Goal: Transaction & Acquisition: Purchase product/service

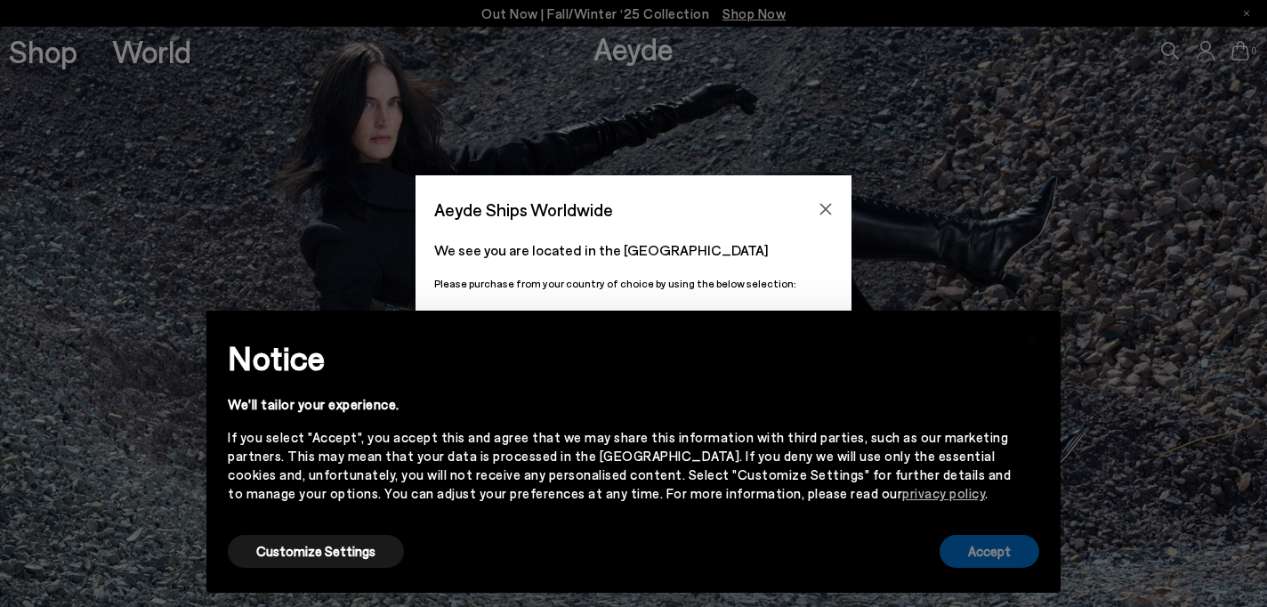
click at [997, 545] on button "Accept" at bounding box center [990, 551] width 100 height 33
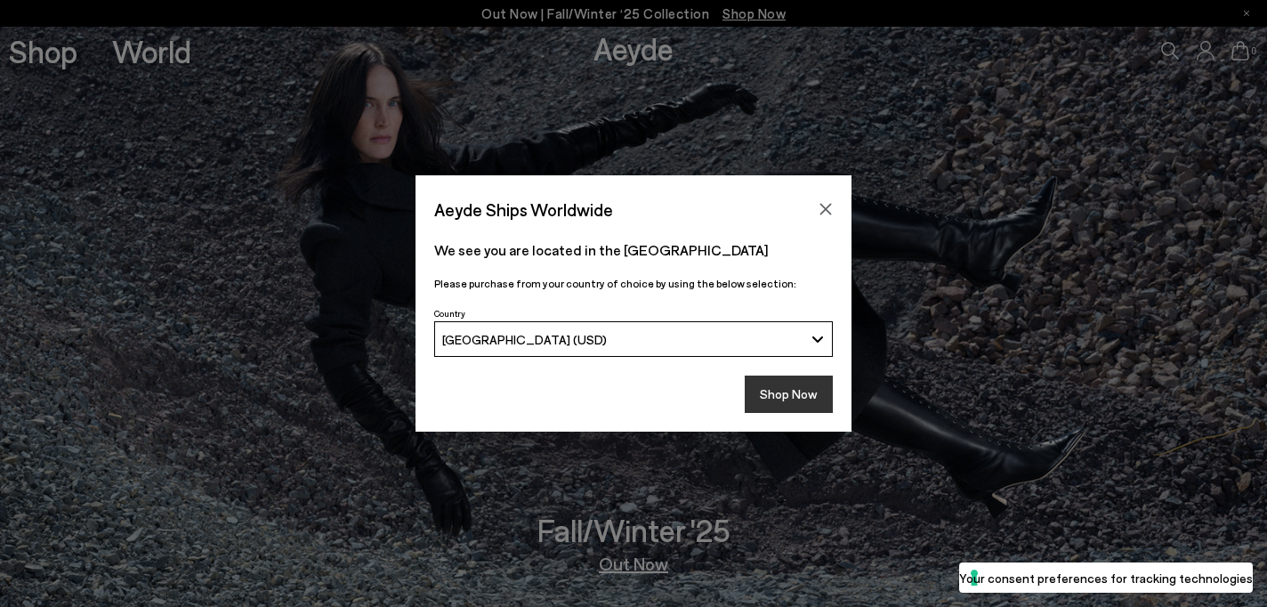
click at [792, 389] on button "Shop Now" at bounding box center [789, 394] width 88 height 37
click at [792, 390] on button "Shop Now" at bounding box center [789, 394] width 88 height 37
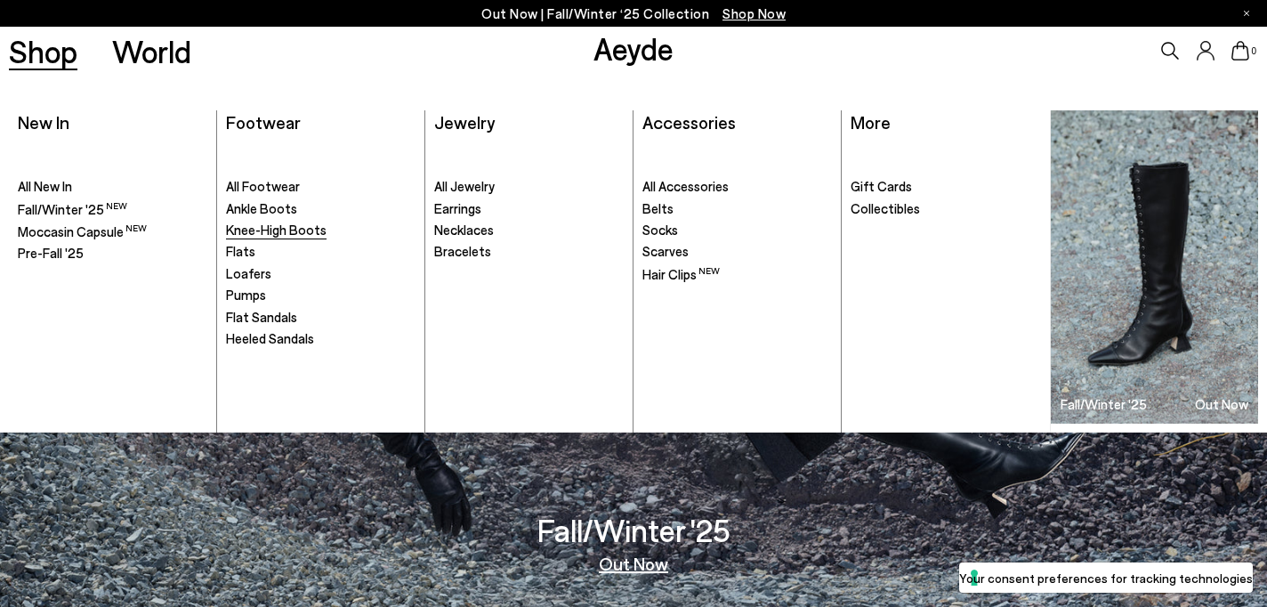
click at [278, 230] on span "Knee-High Boots" at bounding box center [276, 230] width 101 height 16
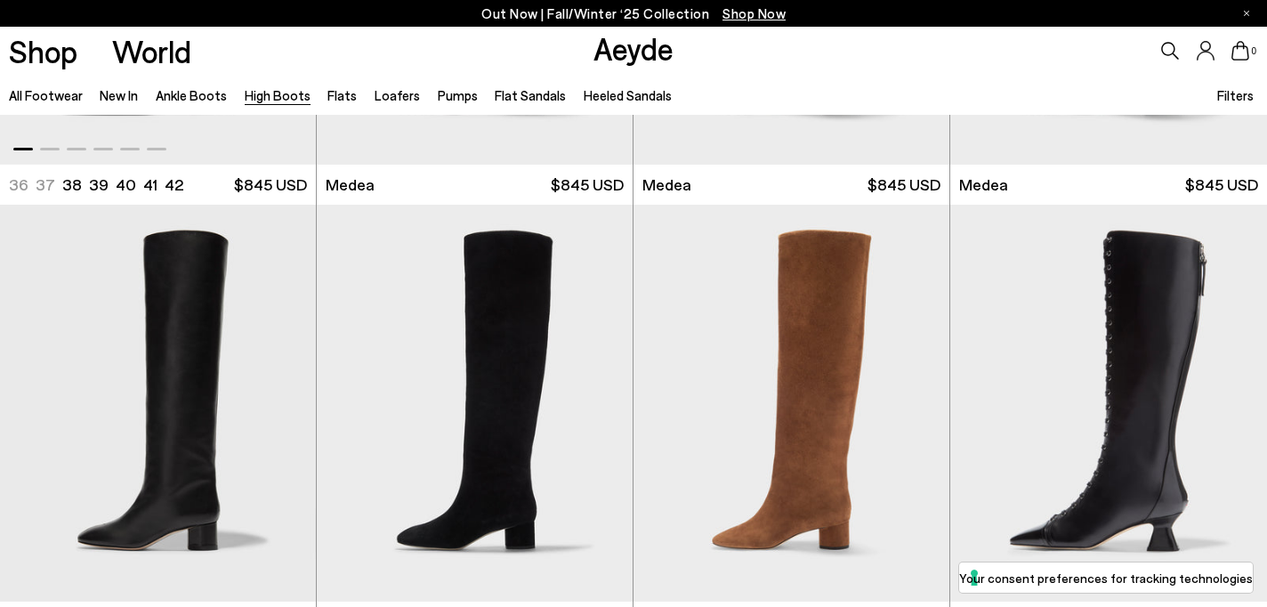
scroll to position [395, 0]
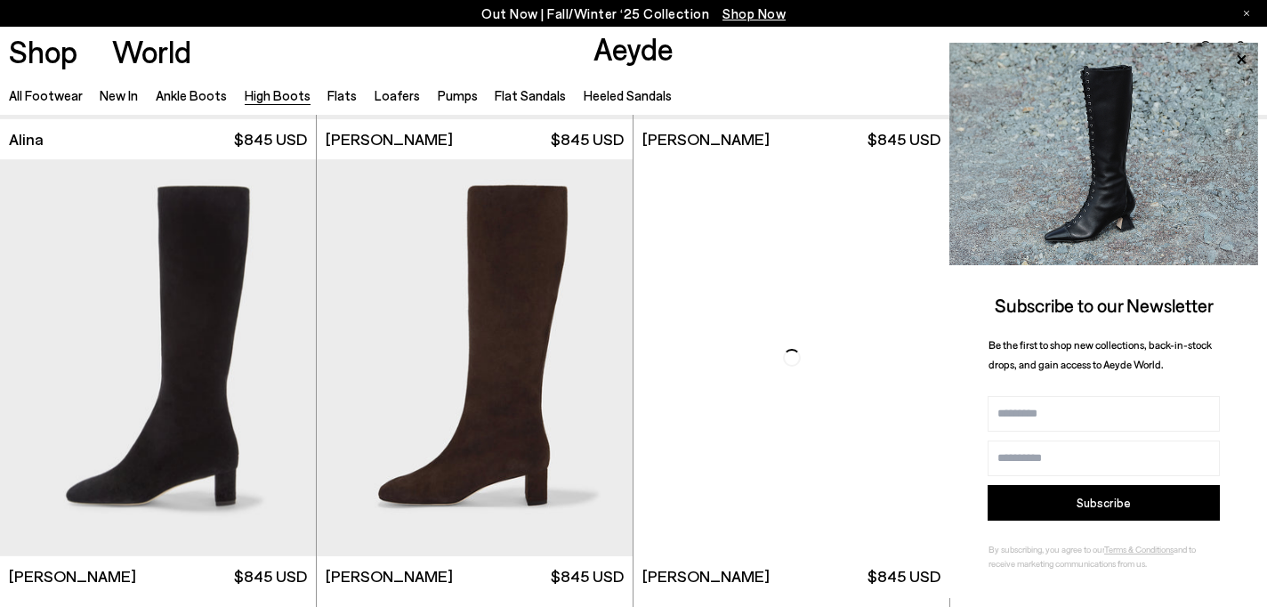
scroll to position [3016, 0]
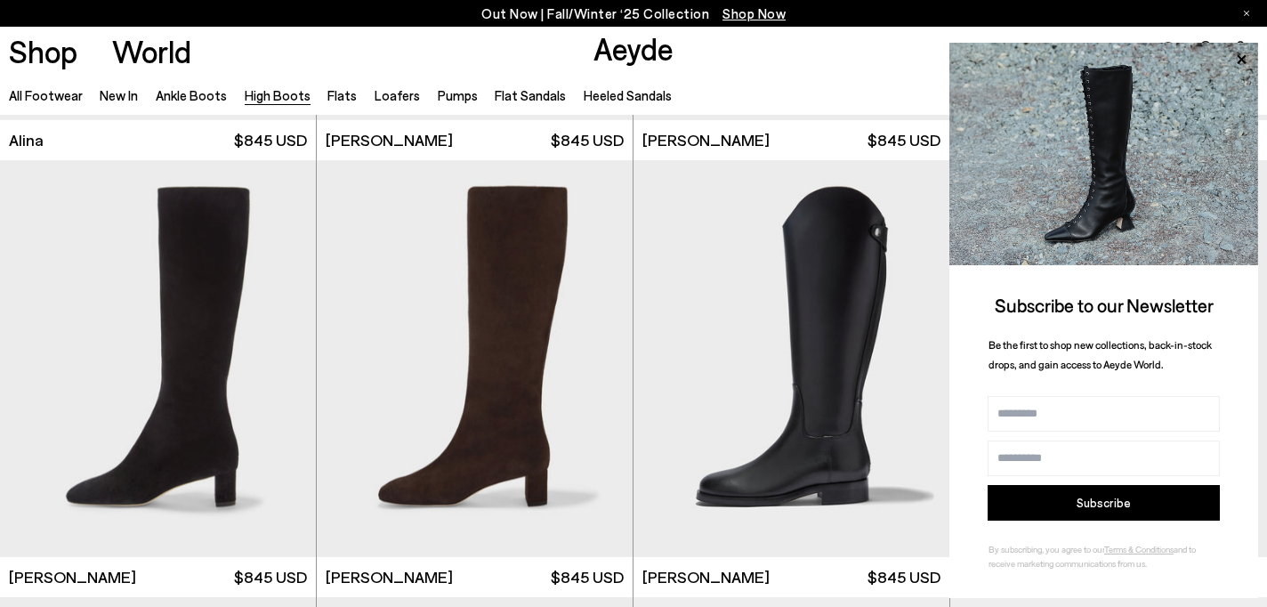
click at [1259, 68] on div "0" at bounding box center [1055, 51] width 423 height 48
click at [1241, 52] on icon at bounding box center [1241, 59] width 23 height 23
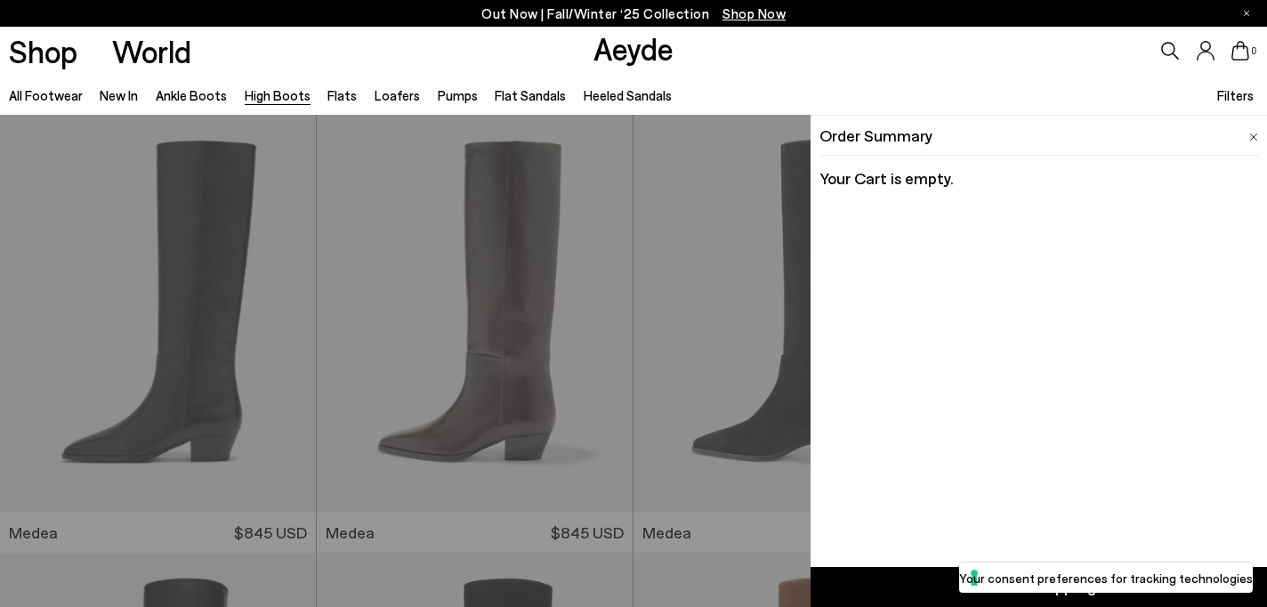
scroll to position [0, 0]
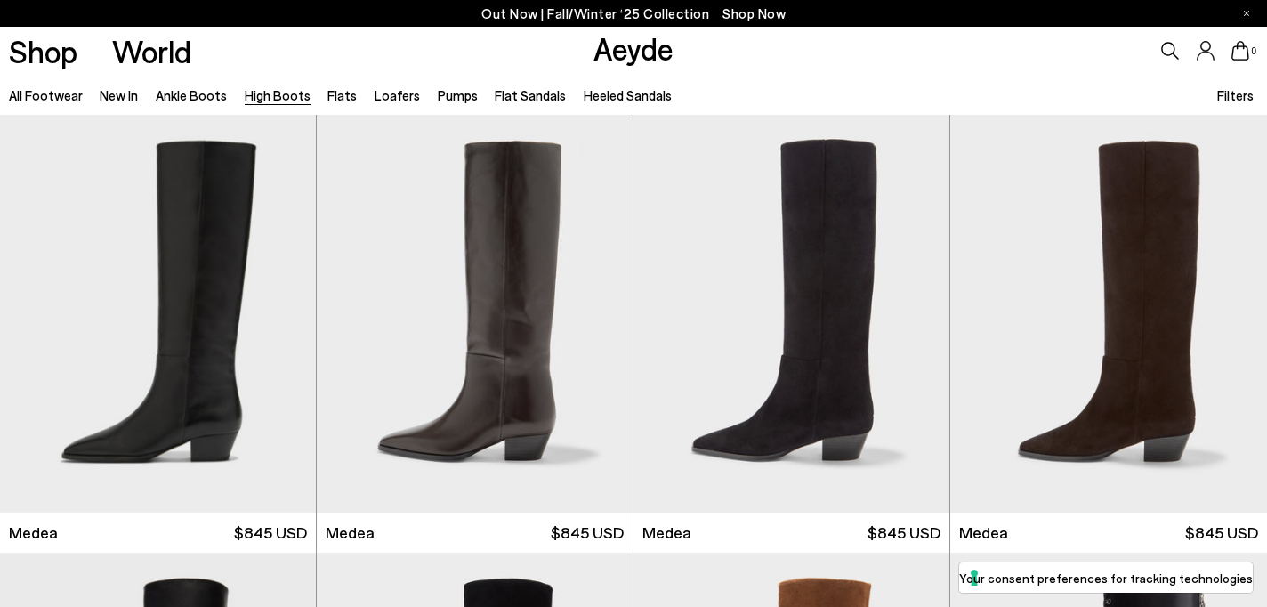
click at [287, 93] on link "High Boots" at bounding box center [278, 95] width 66 height 16
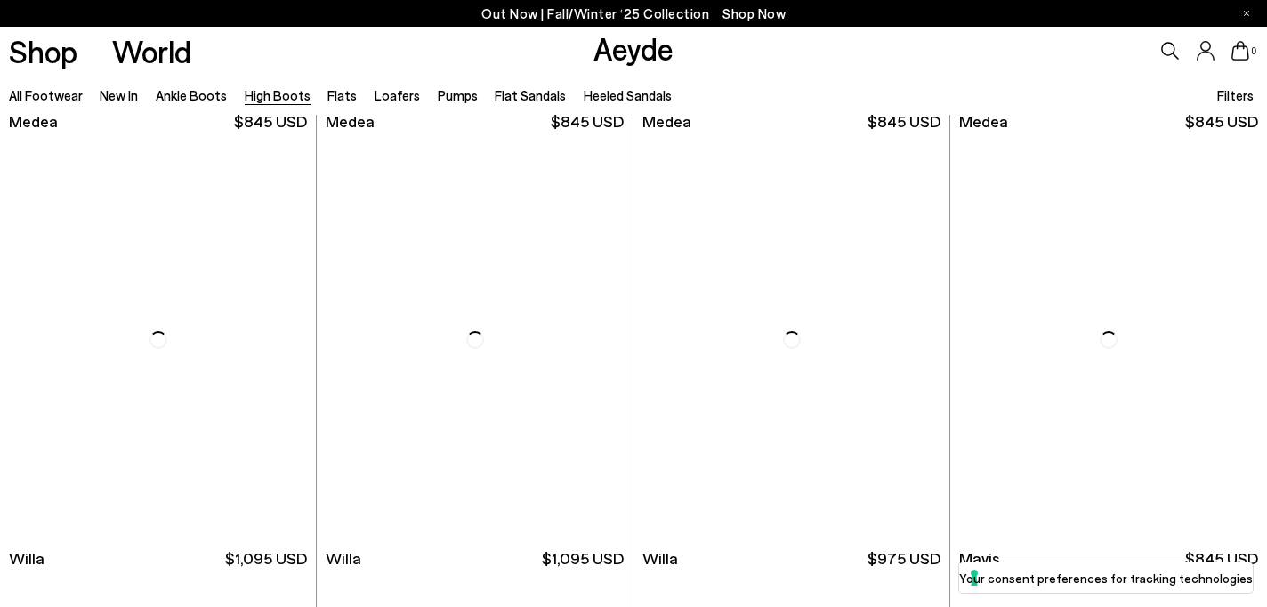
scroll to position [414, 0]
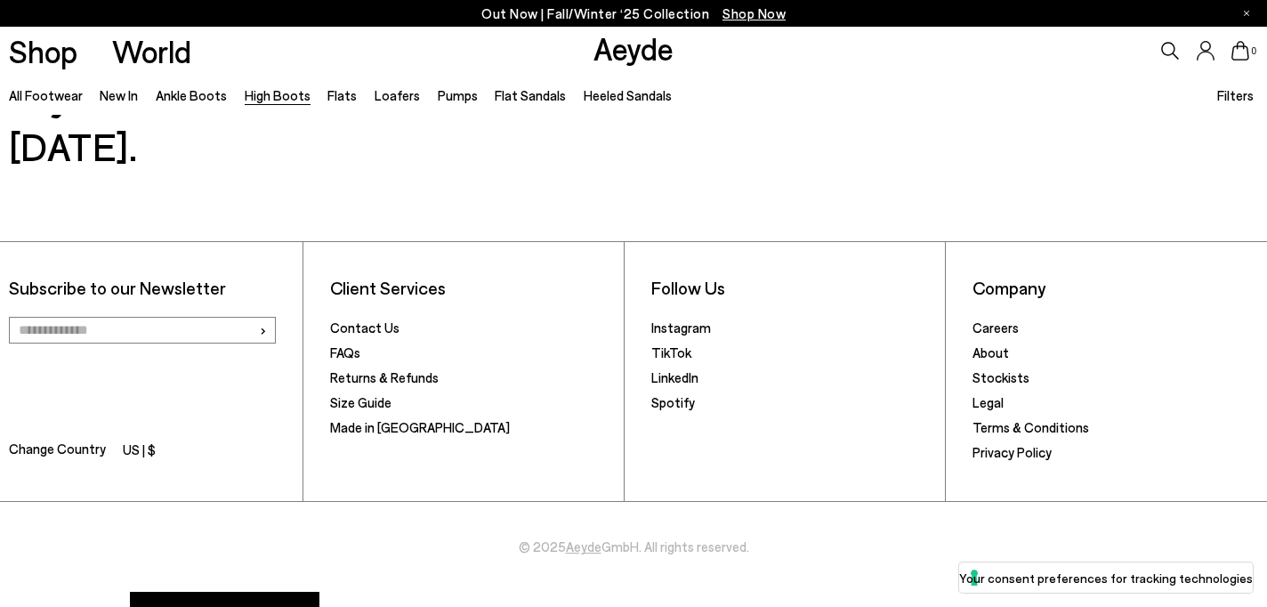
scroll to position [4952, 0]
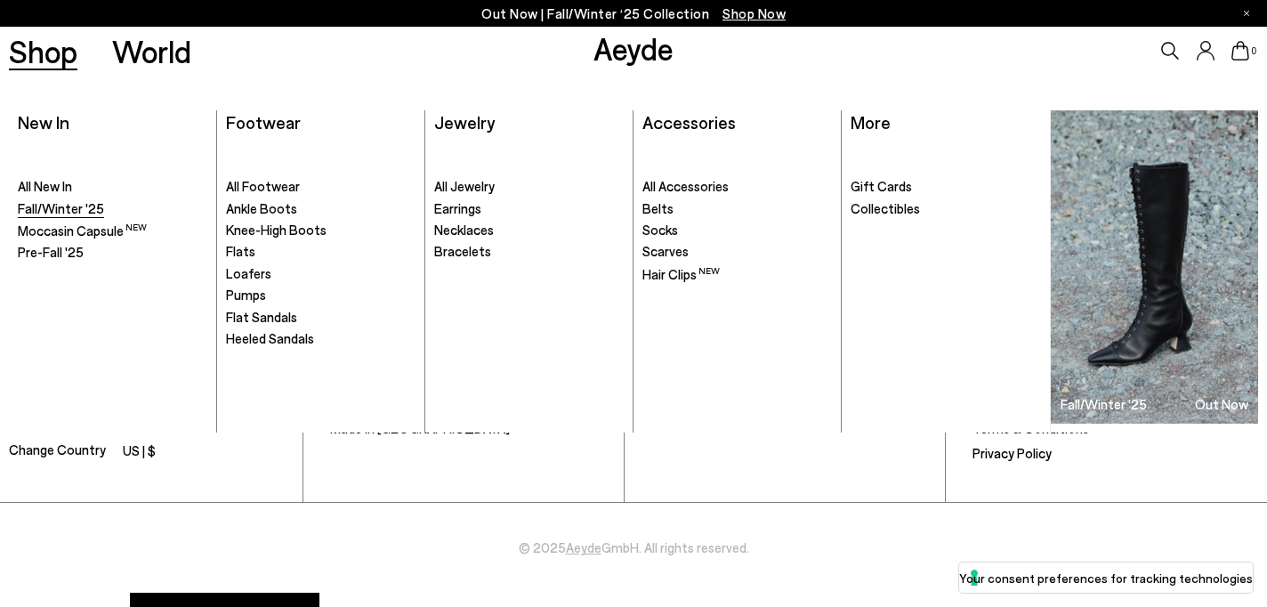
click at [64, 211] on span "Fall/Winter '25" at bounding box center [61, 208] width 86 height 16
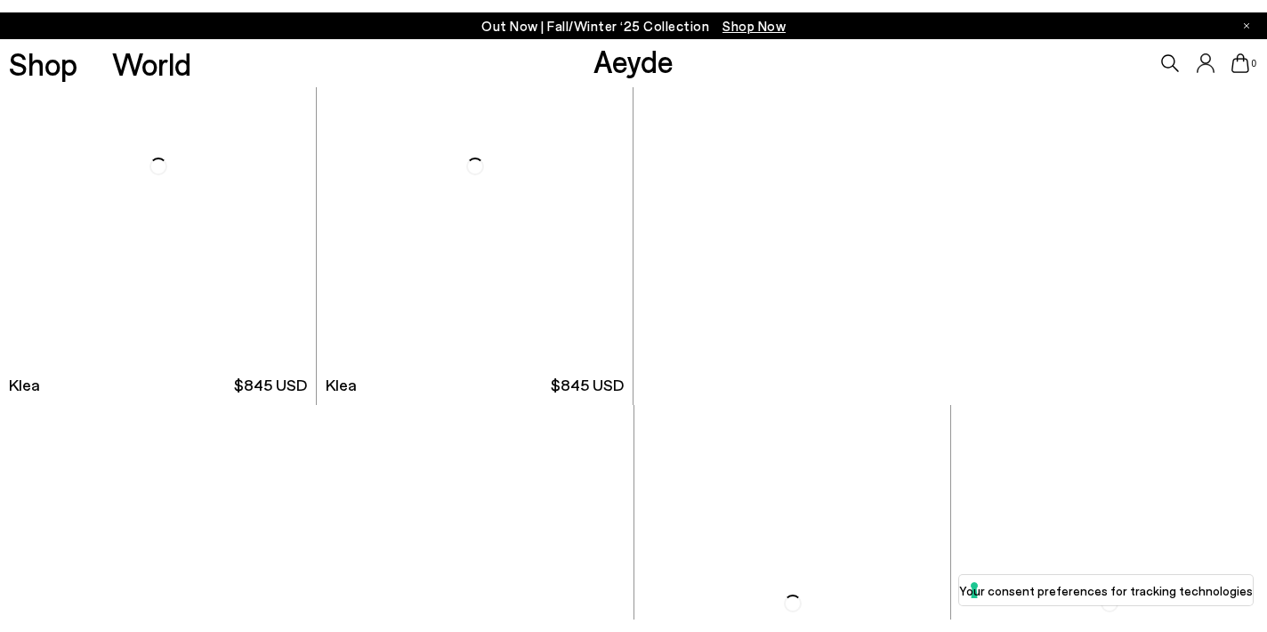
scroll to position [7418, 0]
